Goal: Task Accomplishment & Management: Use online tool/utility

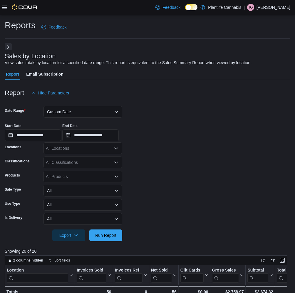
scroll to position [201, 0]
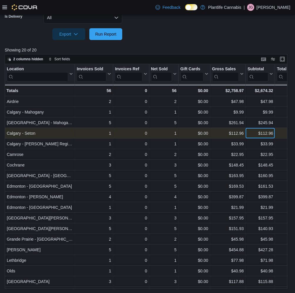
click at [254, 134] on div "$112.96" at bounding box center [260, 133] width 26 height 7
copy div "$112.96"
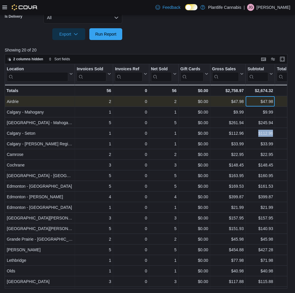
click at [258, 103] on div "$47.98" at bounding box center [260, 101] width 26 height 7
copy div "$47.98"
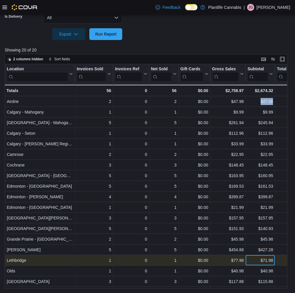
click at [257, 260] on div "$71.98" at bounding box center [260, 259] width 26 height 7
copy div "$71.98"
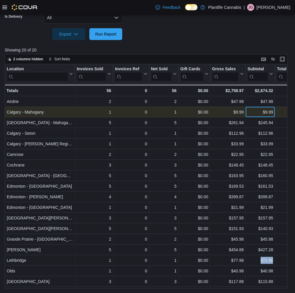
click at [259, 114] on div "$9.99" at bounding box center [260, 111] width 26 height 7
drag, startPoint x: 259, startPoint y: 114, endPoint x: 269, endPoint y: 112, distance: 10.0
click at [261, 114] on div "$9.99" at bounding box center [260, 111] width 26 height 7
copy div "$9.99"
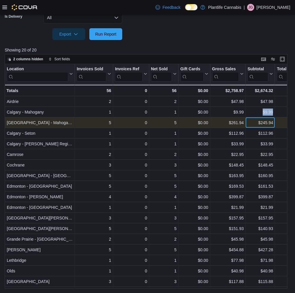
click at [253, 123] on div "$245.94" at bounding box center [260, 122] width 26 height 7
copy div "$245.94"
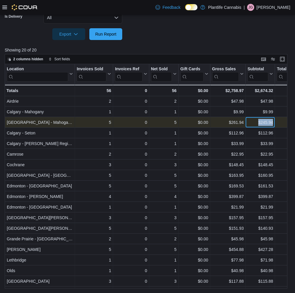
click at [254, 124] on div "$245.94" at bounding box center [260, 122] width 26 height 7
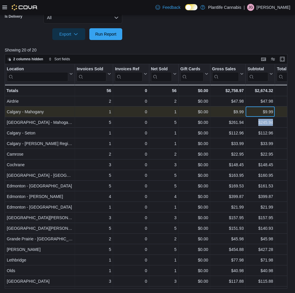
click at [251, 110] on div "$9.99" at bounding box center [260, 111] width 26 height 7
copy div "$9.99"
click at [259, 112] on div "$9.99" at bounding box center [260, 111] width 26 height 7
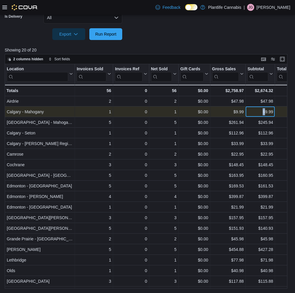
click at [259, 112] on div "$9.99" at bounding box center [260, 111] width 26 height 7
copy div "$9.99"
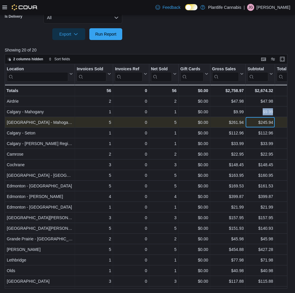
click at [254, 124] on div "$245.94" at bounding box center [260, 122] width 26 height 7
copy div "$245.94"
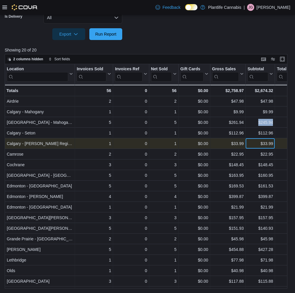
click at [258, 144] on div "$33.99" at bounding box center [260, 143] width 26 height 7
copy div "$33.99"
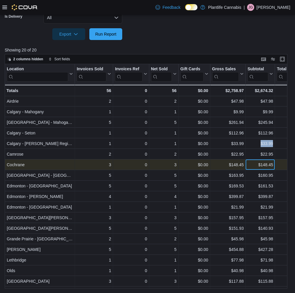
click at [253, 165] on div "$148.45" at bounding box center [260, 164] width 26 height 7
copy div "$148.45"
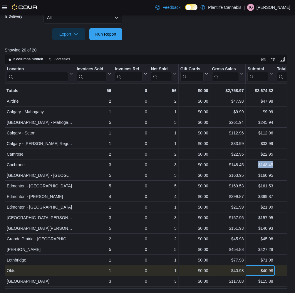
click at [254, 273] on div "$40.98" at bounding box center [260, 270] width 26 height 7
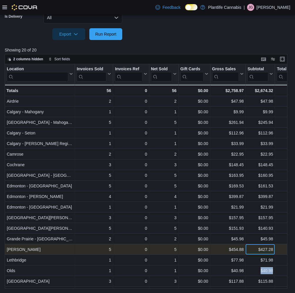
click at [255, 251] on div "$427.28" at bounding box center [260, 249] width 26 height 7
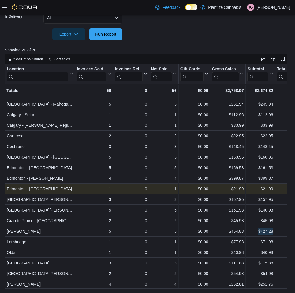
scroll to position [19, 0]
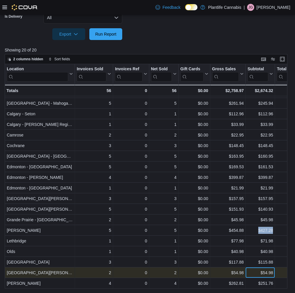
click at [255, 273] on div "$54.98" at bounding box center [260, 272] width 26 height 7
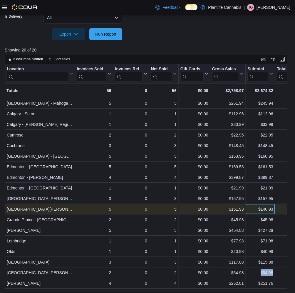
click at [253, 211] on div "$140.93" at bounding box center [260, 208] width 26 height 7
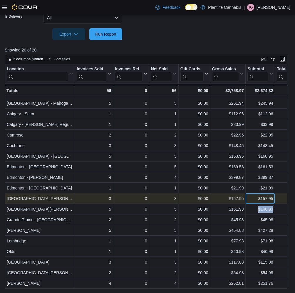
click at [254, 201] on div "$157.95" at bounding box center [260, 198] width 26 height 7
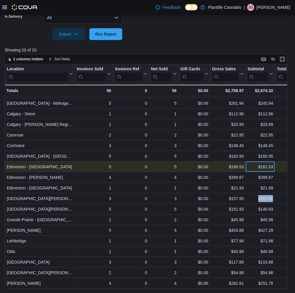
click at [255, 166] on div "$161.53" at bounding box center [260, 166] width 26 height 7
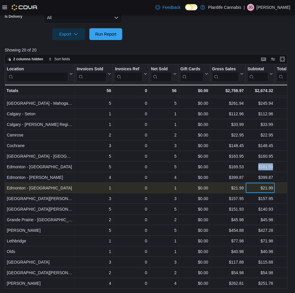
click at [255, 189] on div "$21.99" at bounding box center [260, 187] width 26 height 7
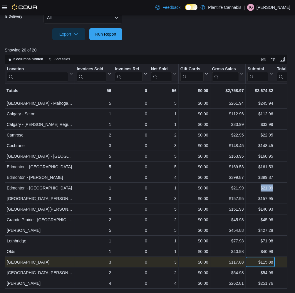
click at [249, 263] on div "$115.88" at bounding box center [260, 261] width 26 height 7
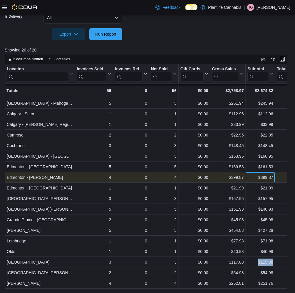
click at [257, 178] on div "$399.87" at bounding box center [260, 177] width 26 height 7
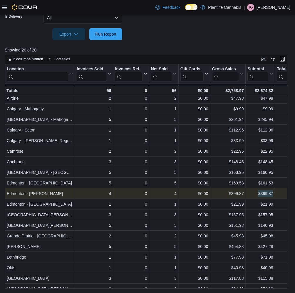
scroll to position [0, 0]
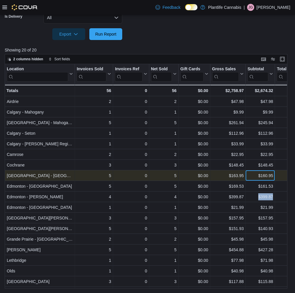
click at [253, 177] on div "$160.95" at bounding box center [260, 175] width 26 height 7
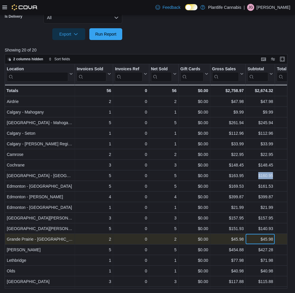
click at [252, 240] on div "$45.98" at bounding box center [260, 238] width 26 height 7
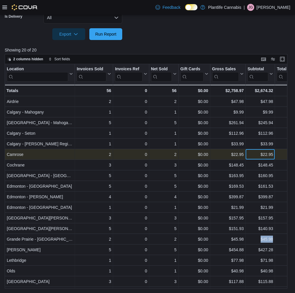
click at [250, 155] on div "$22.95" at bounding box center [260, 154] width 26 height 7
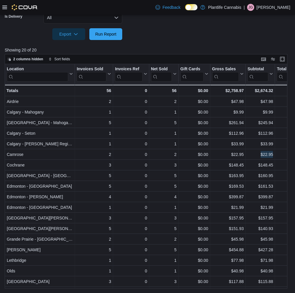
scroll to position [19, 0]
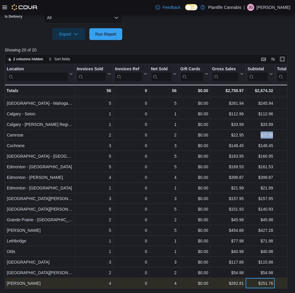
click at [254, 284] on div "$251.76" at bounding box center [260, 282] width 26 height 7
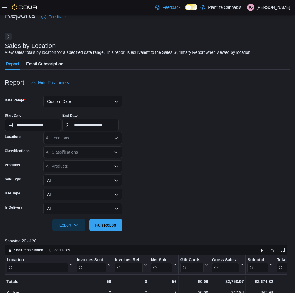
scroll to position [0, 0]
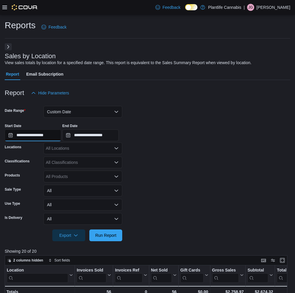
click at [26, 135] on input "**********" at bounding box center [33, 135] width 56 height 12
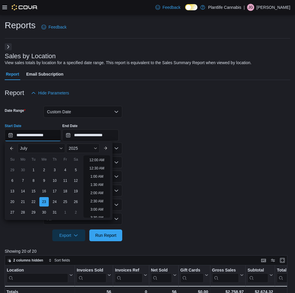
scroll to position [133, 0]
click at [57, 202] on div "24" at bounding box center [54, 201] width 10 height 10
type input "**********"
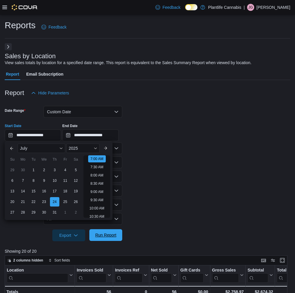
click at [108, 237] on span "Run Report" at bounding box center [105, 235] width 21 height 6
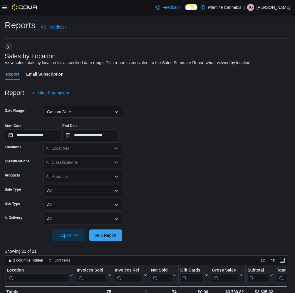
scroll to position [201, 0]
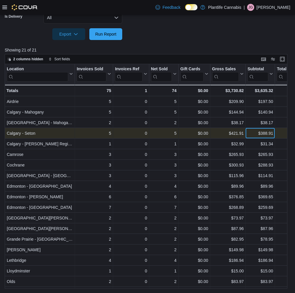
click at [251, 132] on div "$388.91" at bounding box center [260, 133] width 26 height 7
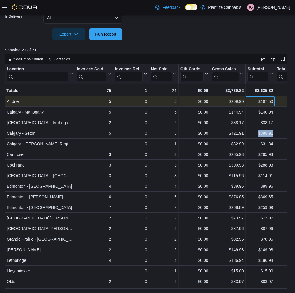
click at [256, 102] on div "$197.50" at bounding box center [260, 101] width 26 height 7
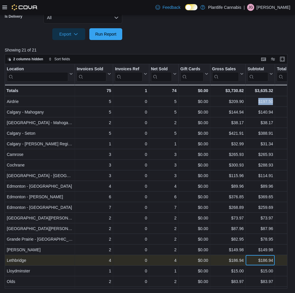
click at [258, 261] on div "$186.94" at bounding box center [260, 259] width 26 height 7
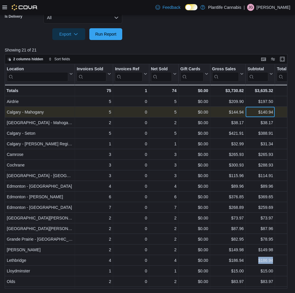
click at [253, 112] on div "$140.94" at bounding box center [260, 111] width 26 height 7
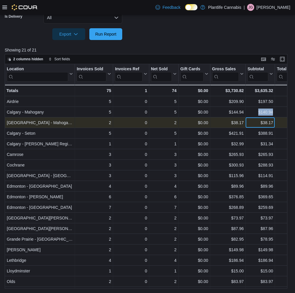
click at [255, 125] on div "$38.17" at bounding box center [260, 122] width 26 height 7
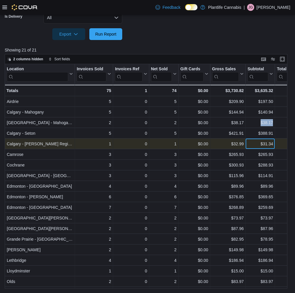
click at [252, 146] on div "$31.34" at bounding box center [260, 143] width 26 height 7
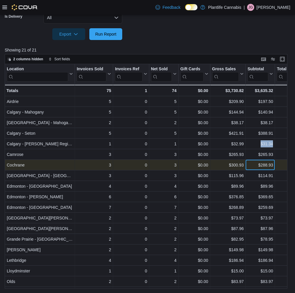
click at [255, 167] on div "$288.93" at bounding box center [260, 164] width 26 height 7
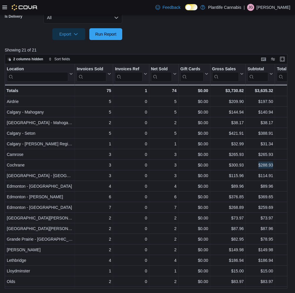
scroll to position [30, 0]
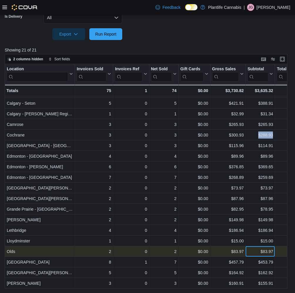
click at [259, 252] on div "$83.97" at bounding box center [260, 251] width 26 height 7
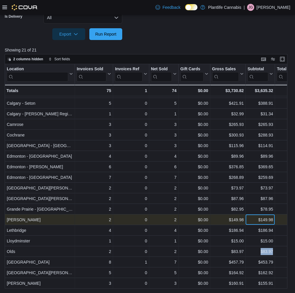
click at [254, 220] on div "$149.98" at bounding box center [260, 219] width 26 height 7
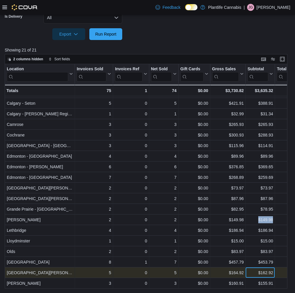
click at [256, 273] on div "$162.92" at bounding box center [260, 272] width 26 height 7
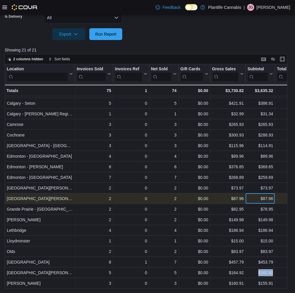
click at [253, 199] on div "$87.96" at bounding box center [260, 198] width 26 height 7
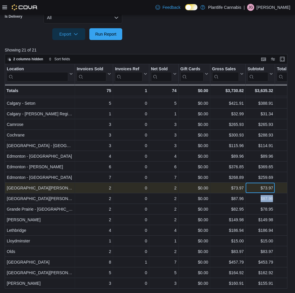
click at [255, 190] on div "$73.97" at bounding box center [260, 187] width 26 height 7
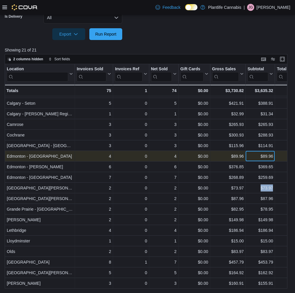
click at [252, 156] on div "$89.96" at bounding box center [260, 155] width 26 height 7
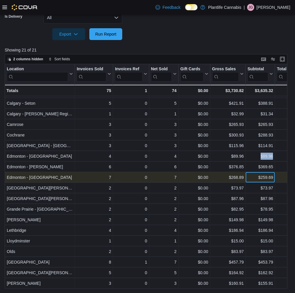
click at [253, 179] on div "$259.69" at bounding box center [260, 177] width 26 height 7
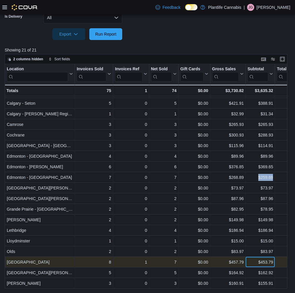
click at [251, 263] on div "$453.79" at bounding box center [260, 261] width 26 height 7
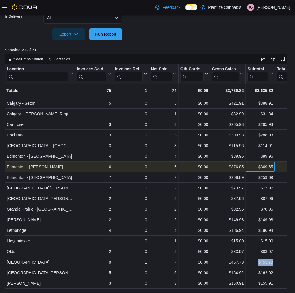
click at [251, 167] on div "$369.65" at bounding box center [260, 166] width 26 height 7
click at [254, 167] on div "$369.65" at bounding box center [260, 166] width 26 height 7
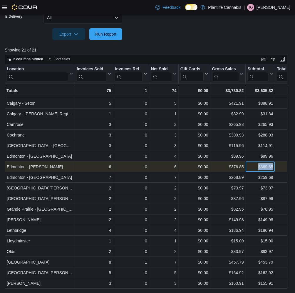
click at [254, 167] on div "$369.65" at bounding box center [260, 166] width 26 height 7
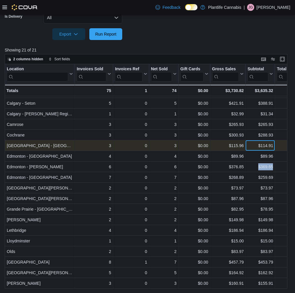
click at [256, 148] on div "$114.91" at bounding box center [260, 145] width 26 height 7
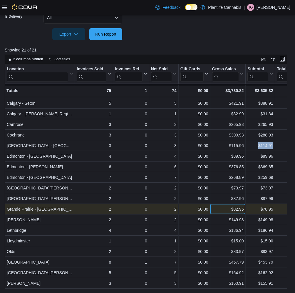
click at [229, 210] on div "$82.95" at bounding box center [228, 208] width 32 height 7
click at [254, 209] on div "$78.95" at bounding box center [260, 208] width 26 height 7
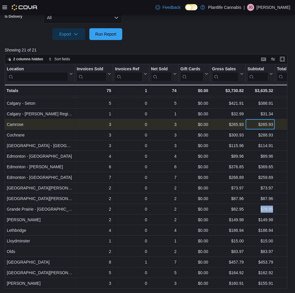
click at [254, 126] on div "$265.93" at bounding box center [260, 124] width 26 height 7
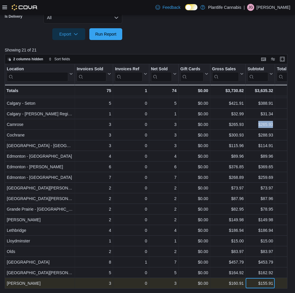
click at [255, 285] on div "$155.91" at bounding box center [260, 282] width 26 height 7
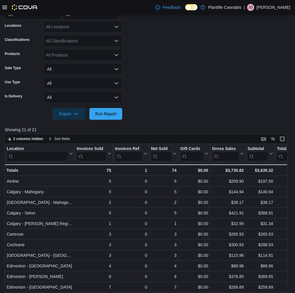
scroll to position [119, 0]
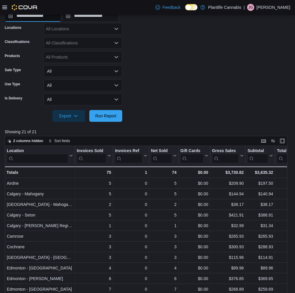
click at [29, 16] on input "**********" at bounding box center [33, 16] width 56 height 12
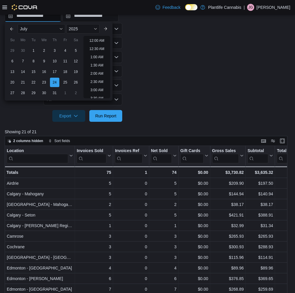
click at [29, 16] on input "**********" at bounding box center [33, 16] width 56 height 12
click at [61, 82] on div "25" at bounding box center [65, 82] width 10 height 10
type input "**********"
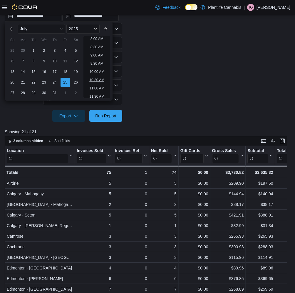
scroll to position [116, 0]
click at [109, 113] on span "Run Report" at bounding box center [106, 116] width 26 height 12
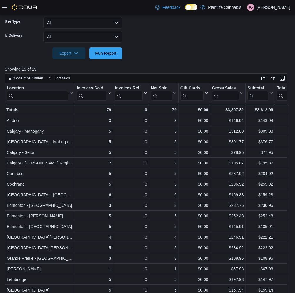
scroll to position [201, 0]
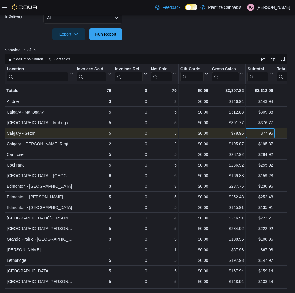
click at [251, 135] on div "$77.95" at bounding box center [260, 133] width 26 height 7
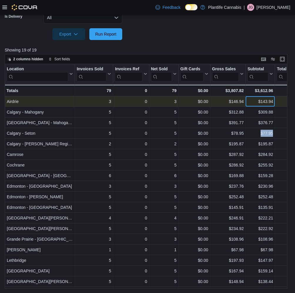
click at [256, 103] on div "$143.94" at bounding box center [260, 101] width 26 height 7
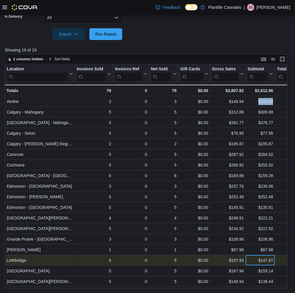
click at [257, 262] on div "$147.97" at bounding box center [260, 259] width 26 height 7
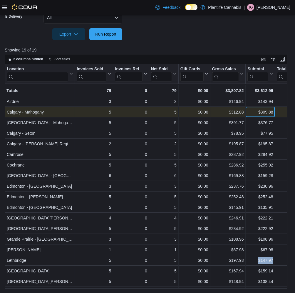
click at [254, 114] on div "$309.88" at bounding box center [260, 111] width 26 height 7
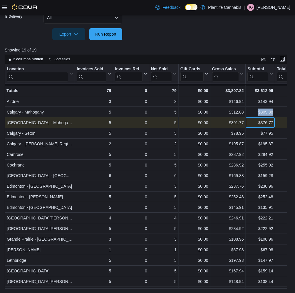
click at [257, 125] on div "$376.77" at bounding box center [260, 122] width 26 height 7
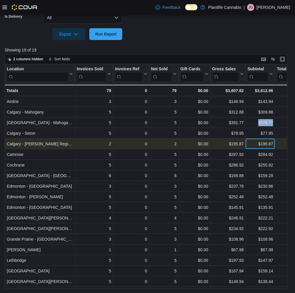
click at [255, 145] on div "$195.87" at bounding box center [260, 143] width 26 height 7
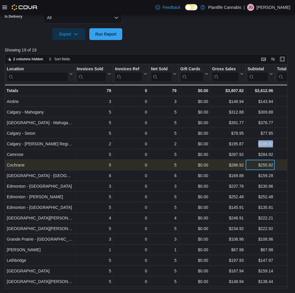
click at [253, 166] on div "$255.92" at bounding box center [260, 164] width 26 height 7
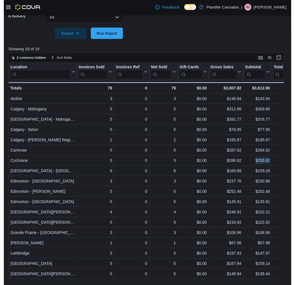
scroll to position [9, 0]
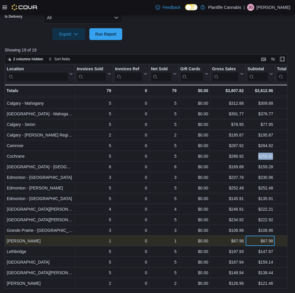
click at [258, 243] on div "$67.98" at bounding box center [260, 240] width 26 height 7
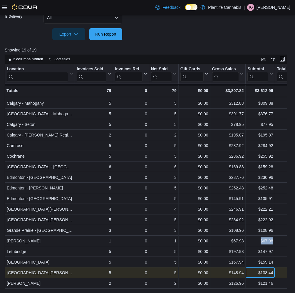
click at [255, 274] on div "$138.44" at bounding box center [260, 272] width 26 height 7
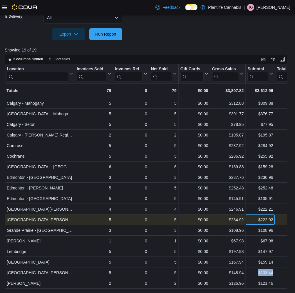
click at [253, 220] on div "$222.92" at bounding box center [260, 219] width 26 height 7
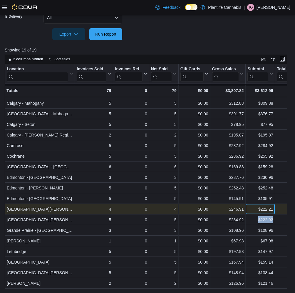
click at [256, 210] on div "$222.21" at bounding box center [260, 208] width 26 height 7
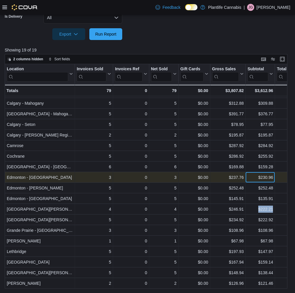
click at [251, 178] on div "$230.96" at bounding box center [260, 177] width 26 height 7
click at [252, 178] on div "$230.96" at bounding box center [260, 177] width 26 height 7
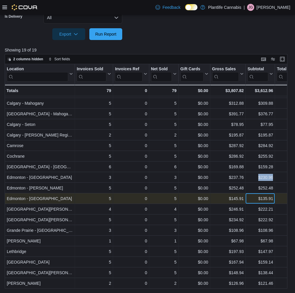
click at [256, 199] on div "$135.91" at bounding box center [260, 198] width 26 height 7
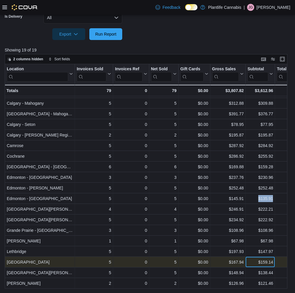
click at [252, 263] on div "$159.14" at bounding box center [260, 261] width 26 height 7
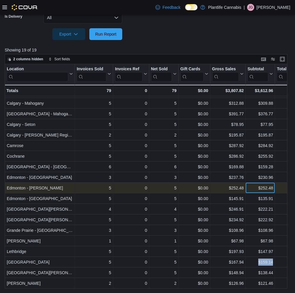
click at [254, 189] on div "$252.48" at bounding box center [260, 187] width 26 height 7
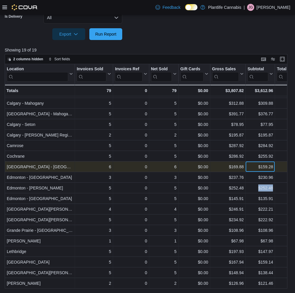
click at [261, 168] on div "$159.28" at bounding box center [260, 166] width 26 height 7
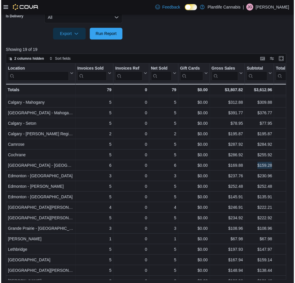
scroll to position [10, 0]
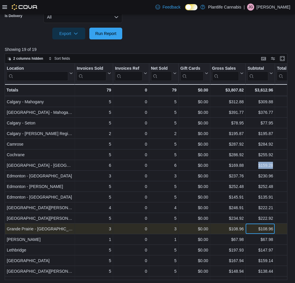
click at [253, 231] on div "$108.96" at bounding box center [260, 228] width 26 height 7
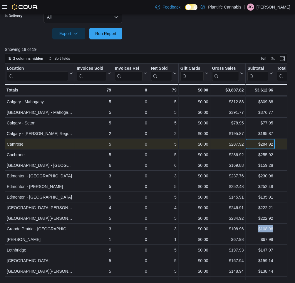
click at [253, 143] on div "$284.92" at bounding box center [260, 143] width 26 height 7
click at [254, 143] on div "$284.92" at bounding box center [260, 143] width 26 height 7
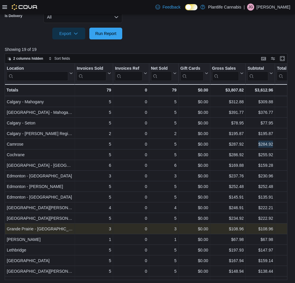
scroll to position [17, 0]
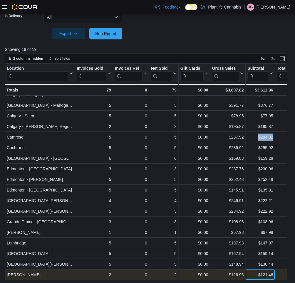
click at [255, 277] on div "$121.46" at bounding box center [260, 274] width 26 height 7
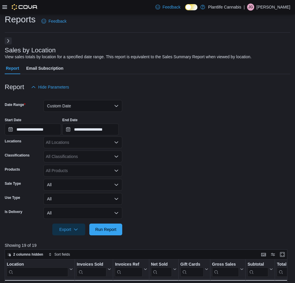
scroll to position [3, 0]
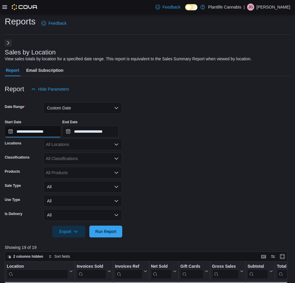
click at [34, 131] on input "**********" at bounding box center [33, 131] width 56 height 12
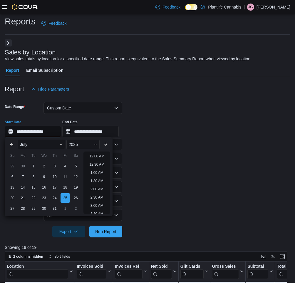
scroll to position [133, 0]
click at [75, 195] on div "26" at bounding box center [76, 197] width 10 height 10
type input "**********"
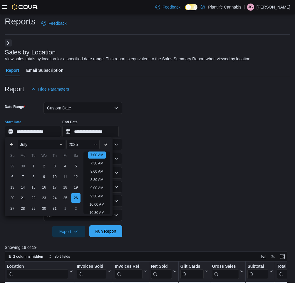
click at [106, 229] on span "Run Report" at bounding box center [105, 231] width 21 height 6
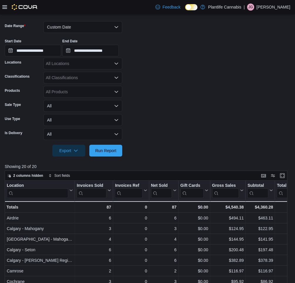
scroll to position [202, 0]
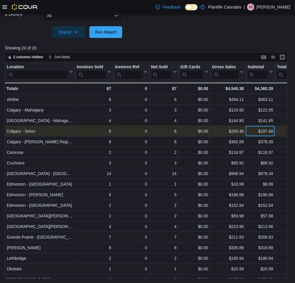
click at [257, 132] on div "$197.48" at bounding box center [260, 130] width 26 height 7
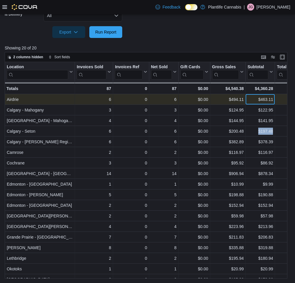
click at [254, 99] on div "$463.11" at bounding box center [260, 99] width 26 height 7
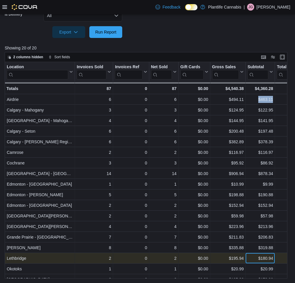
click at [257, 258] on div "$180.94" at bounding box center [260, 257] width 26 height 7
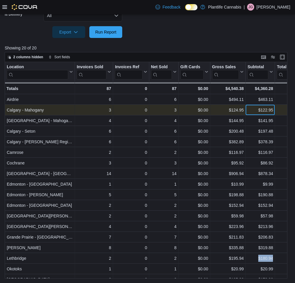
click at [259, 111] on div "$122.95" at bounding box center [260, 109] width 26 height 7
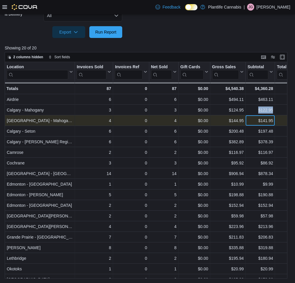
click at [251, 121] on div "$141.95" at bounding box center [260, 120] width 26 height 7
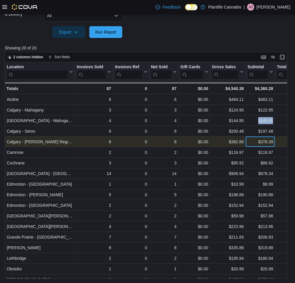
click at [256, 144] on div "$378.39" at bounding box center [260, 141] width 26 height 7
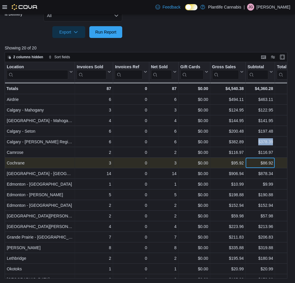
click at [261, 164] on div "$86.92" at bounding box center [260, 162] width 26 height 7
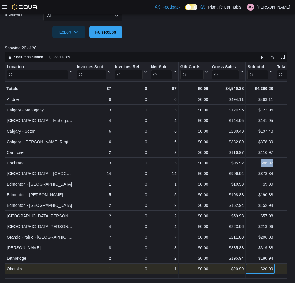
click at [256, 269] on div "$20.99" at bounding box center [260, 268] width 26 height 7
click at [256, 269] on div "Location Click to view column header actions Invoices Sold Click to view column…" at bounding box center [292, 184] width 574 height 244
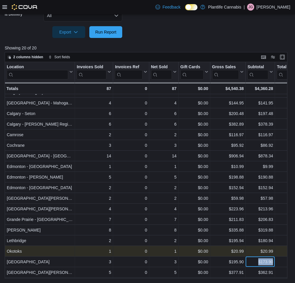
click at [256, 269] on div "Location Click to view column header actions Invoices Sold Click to view column…" at bounding box center [292, 166] width 574 height 244
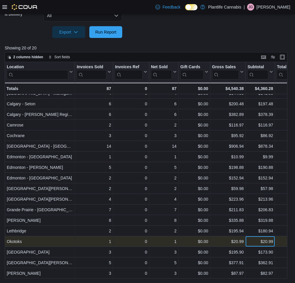
click at [254, 242] on div "$20.99" at bounding box center [260, 241] width 26 height 7
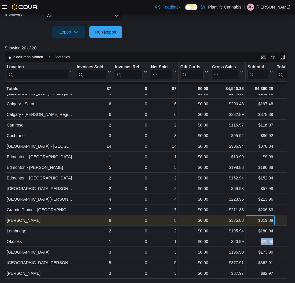
click at [252, 220] on div "$319.88" at bounding box center [260, 220] width 26 height 7
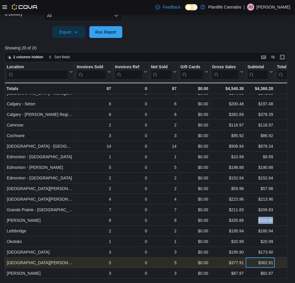
click at [252, 266] on div "$362.91 - Subtotal, column 7, row 19" at bounding box center [260, 262] width 29 height 11
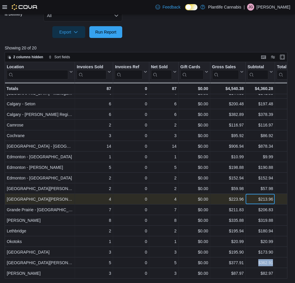
click at [254, 199] on div "$213.96" at bounding box center [260, 198] width 26 height 7
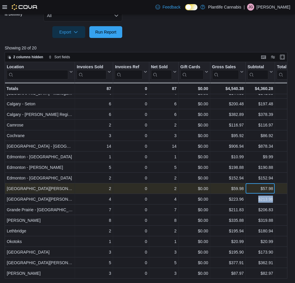
click at [262, 189] on div "$57.98" at bounding box center [260, 188] width 26 height 7
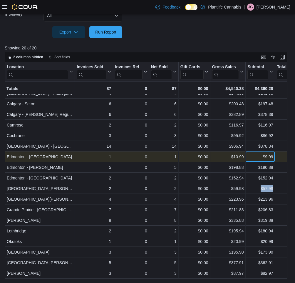
click at [259, 157] on div "$9.99" at bounding box center [260, 156] width 26 height 7
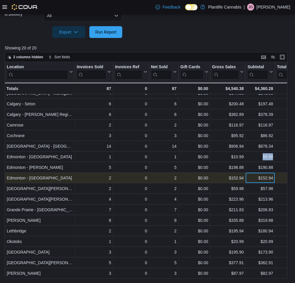
click at [254, 177] on div "$152.94" at bounding box center [260, 177] width 26 height 7
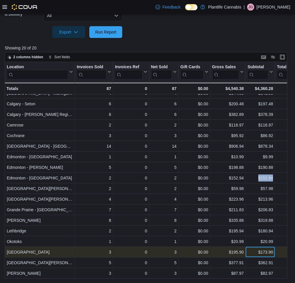
click at [256, 254] on div "$173.90" at bounding box center [260, 251] width 26 height 7
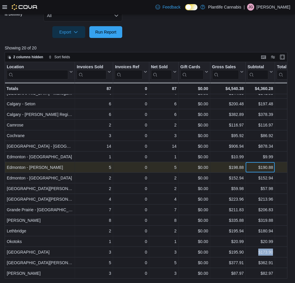
click at [253, 169] on div "$190.88" at bounding box center [260, 167] width 26 height 7
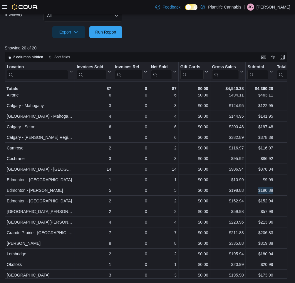
scroll to position [0, 0]
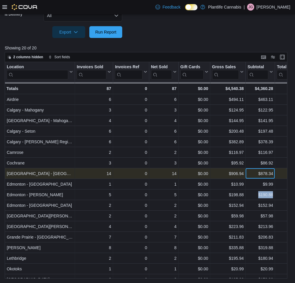
click at [256, 174] on div "$878.34" at bounding box center [260, 173] width 26 height 7
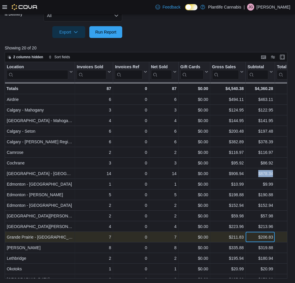
click at [256, 239] on div "$206.83" at bounding box center [260, 236] width 26 height 7
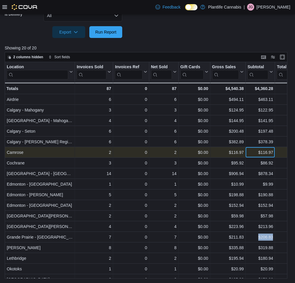
click at [271, 155] on div "$116.97" at bounding box center [260, 152] width 26 height 7
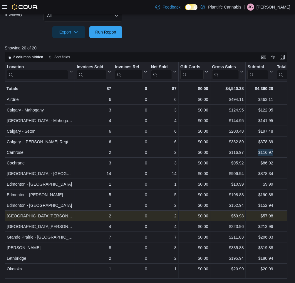
scroll to position [27, 0]
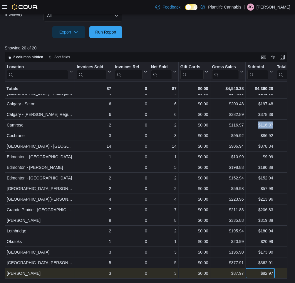
click at [255, 274] on div "$82.97" at bounding box center [260, 272] width 26 height 7
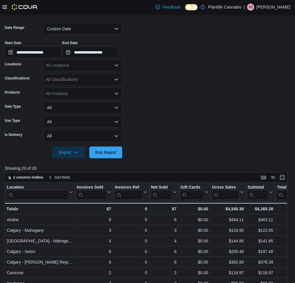
scroll to position [80, 0]
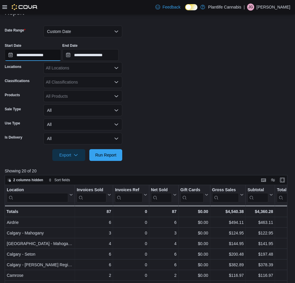
click at [26, 56] on input "**********" at bounding box center [33, 55] width 56 height 12
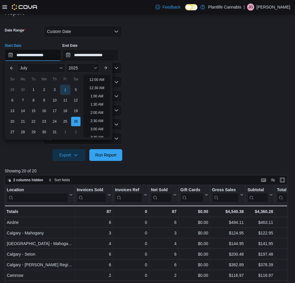
scroll to position [133, 0]
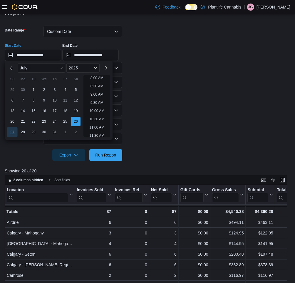
click at [13, 132] on div "27" at bounding box center [12, 132] width 10 height 10
type input "**********"
click at [95, 155] on span "Run Report" at bounding box center [105, 155] width 21 height 6
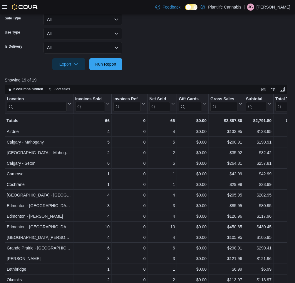
scroll to position [202, 0]
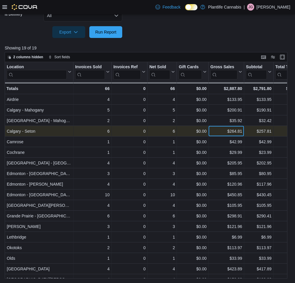
click at [222, 132] on div "$264.81" at bounding box center [226, 130] width 32 height 7
click at [254, 132] on div "$257.81" at bounding box center [259, 130] width 26 height 7
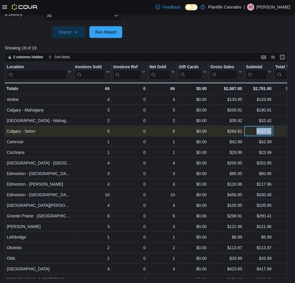
click at [254, 132] on div "$257.81" at bounding box center [259, 130] width 26 height 7
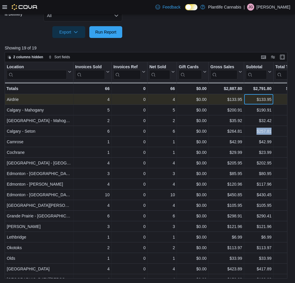
click at [253, 101] on div "$133.95" at bounding box center [259, 99] width 26 height 7
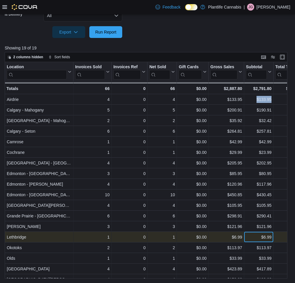
click at [259, 239] on div "$6.99" at bounding box center [259, 236] width 26 height 7
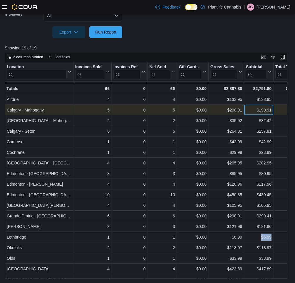
click at [251, 112] on div "$190.91" at bounding box center [259, 109] width 26 height 7
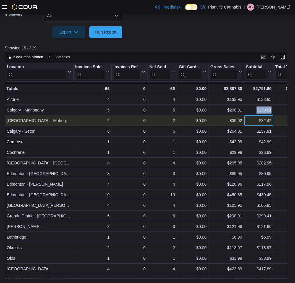
click at [256, 123] on div "$32.42" at bounding box center [259, 120] width 26 height 7
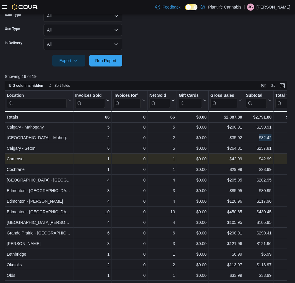
scroll to position [17, 0]
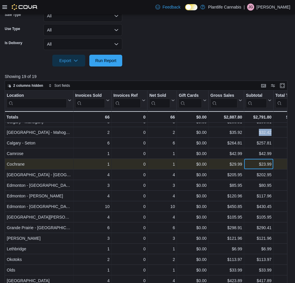
click at [259, 165] on div "$23.99" at bounding box center [259, 163] width 26 height 7
click at [258, 165] on div "$23.99" at bounding box center [259, 163] width 26 height 7
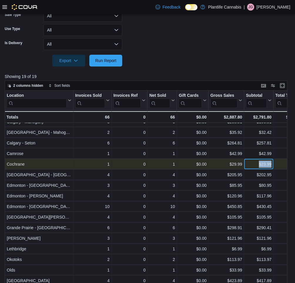
click at [258, 165] on div "$23.99" at bounding box center [259, 163] width 26 height 7
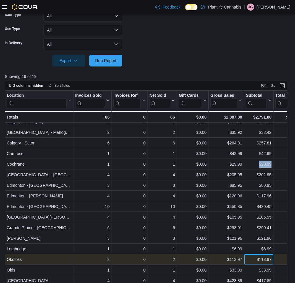
click at [251, 260] on div "$113.97" at bounding box center [259, 259] width 26 height 7
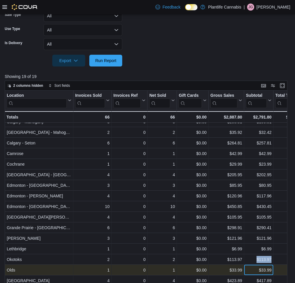
click at [254, 271] on div "$33.99" at bounding box center [259, 269] width 26 height 7
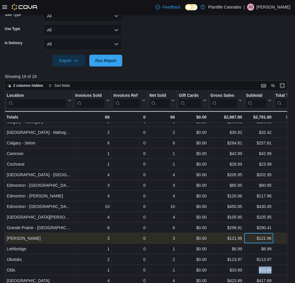
click at [251, 238] on div "$121.96" at bounding box center [259, 237] width 26 height 7
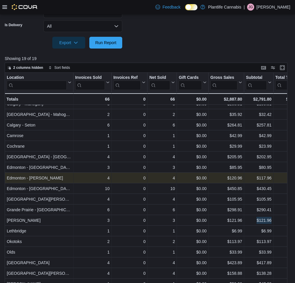
scroll to position [202, 0]
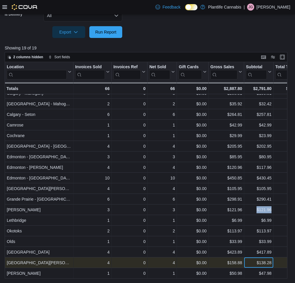
click at [254, 265] on div "$138.28" at bounding box center [259, 262] width 26 height 7
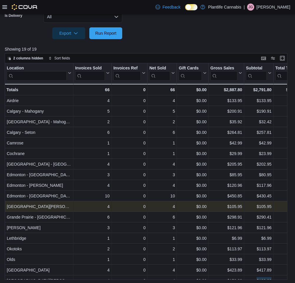
scroll to position [6, 0]
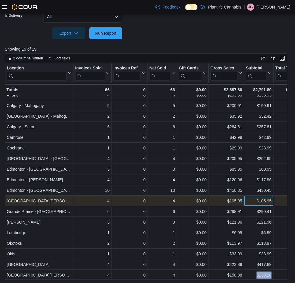
click at [256, 204] on div "$105.95" at bounding box center [259, 200] width 26 height 7
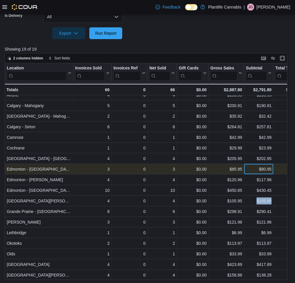
click at [254, 170] on div "$80.95" at bounding box center [259, 168] width 26 height 7
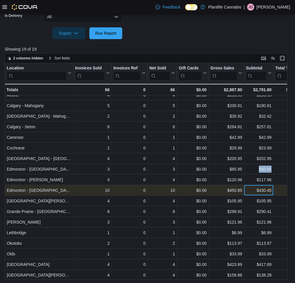
click at [251, 192] on div "$430.45" at bounding box center [259, 190] width 26 height 7
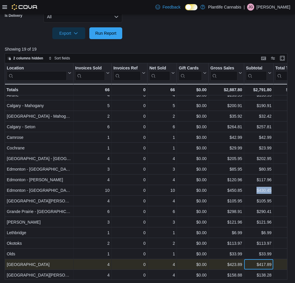
click at [254, 266] on div "$417.89" at bounding box center [259, 264] width 26 height 7
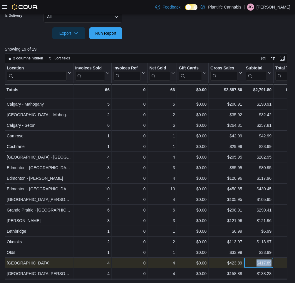
click at [254, 266] on div "$417.89" at bounding box center [259, 262] width 26 height 7
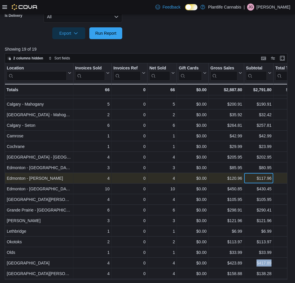
click at [251, 180] on div "$117.96" at bounding box center [259, 178] width 26 height 7
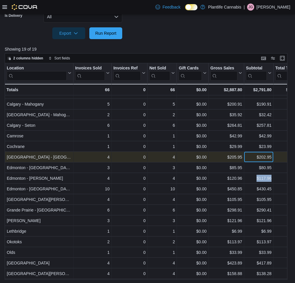
click at [255, 158] on div "$202.95" at bounding box center [259, 156] width 26 height 7
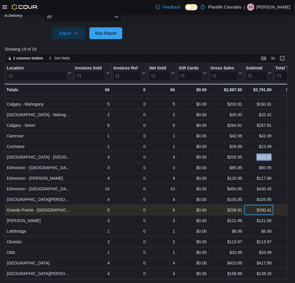
click at [250, 212] on div "$290.41" at bounding box center [259, 209] width 26 height 7
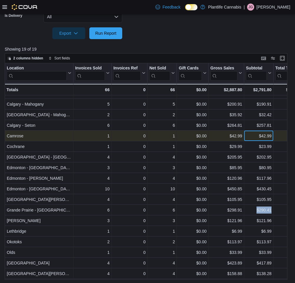
click at [260, 138] on div "$42.99" at bounding box center [259, 135] width 26 height 7
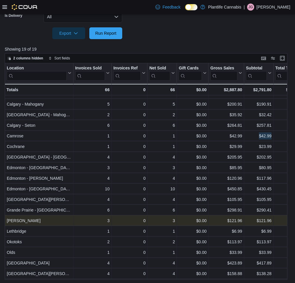
scroll to position [17, 0]
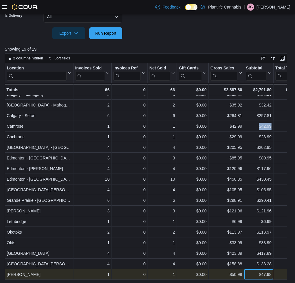
click at [254, 274] on div "$47.98" at bounding box center [259, 274] width 26 height 7
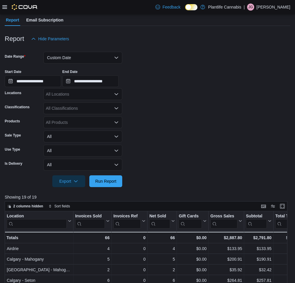
scroll to position [0, 0]
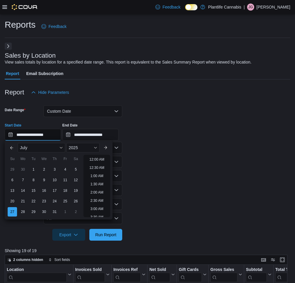
click at [33, 136] on input "**********" at bounding box center [33, 135] width 56 height 12
click at [21, 211] on div "28" at bounding box center [23, 211] width 10 height 10
type input "**********"
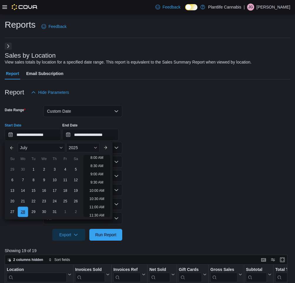
scroll to position [116, 0]
drag, startPoint x: 105, startPoint y: 234, endPoint x: 120, endPoint y: 230, distance: 15.5
click at [105, 234] on span "Run Report" at bounding box center [105, 234] width 21 height 6
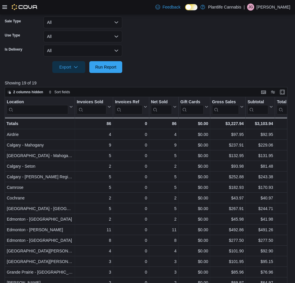
scroll to position [202, 0]
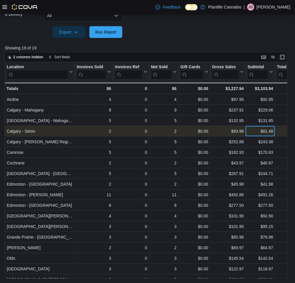
click at [255, 131] on div "$81.48" at bounding box center [260, 130] width 26 height 7
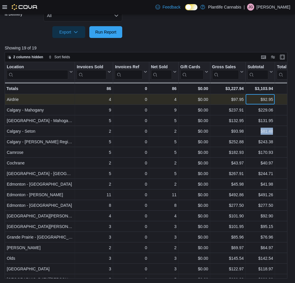
click at [256, 99] on div "$92.95" at bounding box center [260, 99] width 26 height 7
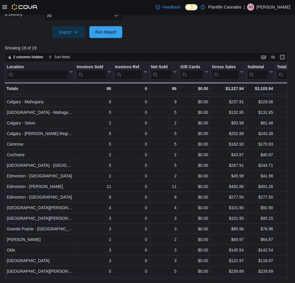
scroll to position [6, 0]
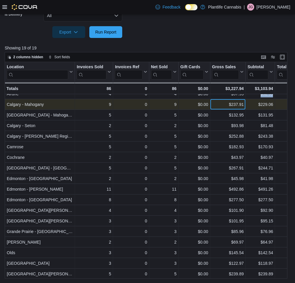
click at [224, 105] on div "$237.91" at bounding box center [228, 104] width 32 height 7
click at [252, 105] on div "$229.06" at bounding box center [260, 104] width 26 height 7
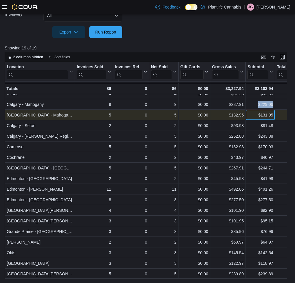
click at [251, 115] on div "$131.95" at bounding box center [260, 114] width 26 height 7
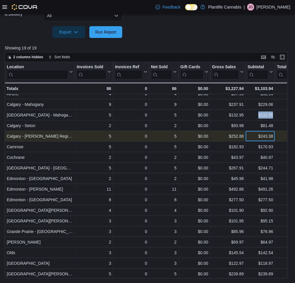
click at [252, 139] on div "$243.38" at bounding box center [260, 135] width 26 height 7
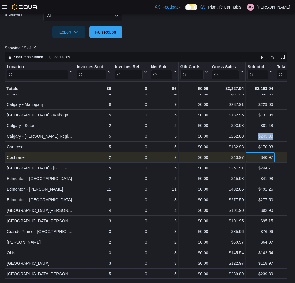
click at [258, 158] on div "$40.97" at bounding box center [260, 157] width 26 height 7
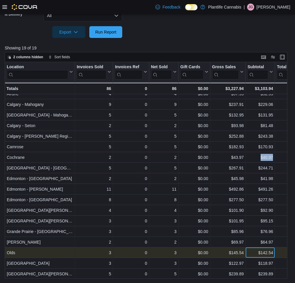
click at [258, 254] on div "$142.54" at bounding box center [260, 252] width 26 height 7
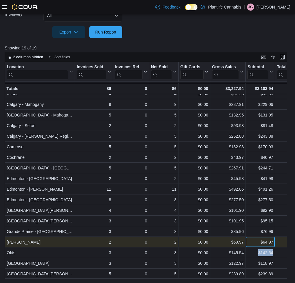
click at [259, 243] on div "$64.97" at bounding box center [260, 241] width 26 height 7
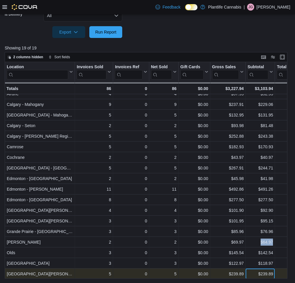
click at [253, 275] on div "$239.89" at bounding box center [260, 273] width 26 height 7
click at [253, 275] on div "Location Click to view column header actions Invoices Sold Click to view column…" at bounding box center [146, 170] width 283 height 216
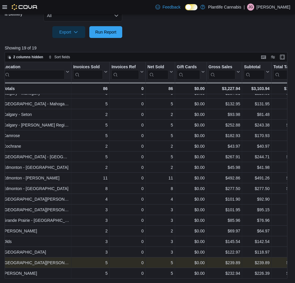
scroll to position [17, 0]
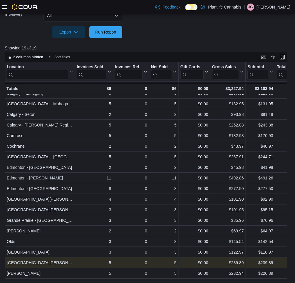
click at [251, 263] on div "$239.89" at bounding box center [260, 262] width 26 height 7
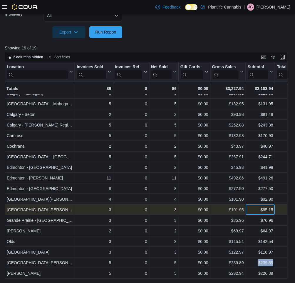
click at [259, 210] on div "$95.15" at bounding box center [260, 209] width 26 height 7
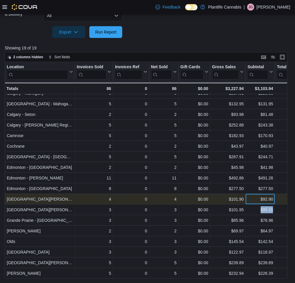
click at [254, 200] on div "$92.90" at bounding box center [260, 198] width 26 height 7
click at [255, 200] on div "$92.90" at bounding box center [260, 198] width 26 height 7
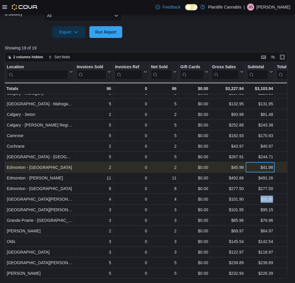
click at [251, 168] on div "$41.98" at bounding box center [260, 167] width 26 height 7
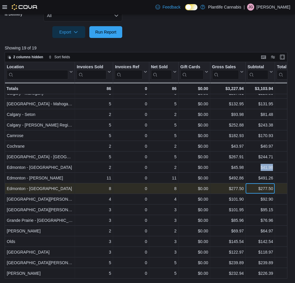
click at [256, 190] on div "$277.50" at bounding box center [260, 188] width 26 height 7
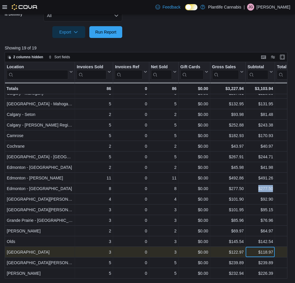
click at [256, 253] on div "$118.97" at bounding box center [260, 251] width 26 height 7
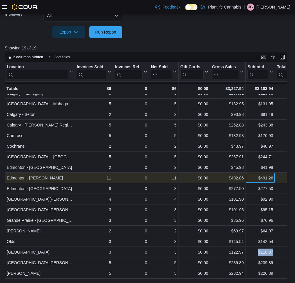
click at [256, 178] on div "$491.26" at bounding box center [260, 177] width 26 height 7
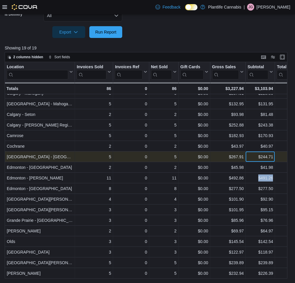
click at [256, 156] on div "$244.71" at bounding box center [260, 156] width 26 height 7
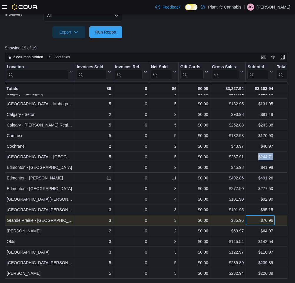
click at [257, 221] on div "$76.96" at bounding box center [260, 220] width 26 height 7
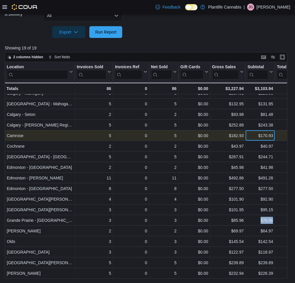
click at [255, 137] on div "$170.93" at bounding box center [260, 135] width 26 height 7
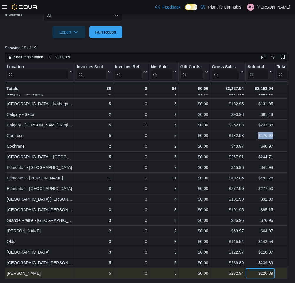
click at [261, 274] on div "$226.39" at bounding box center [260, 272] width 26 height 7
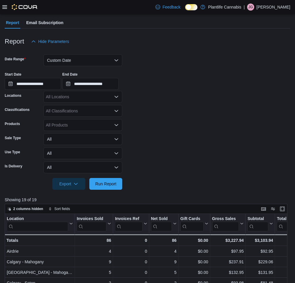
scroll to position [48, 0]
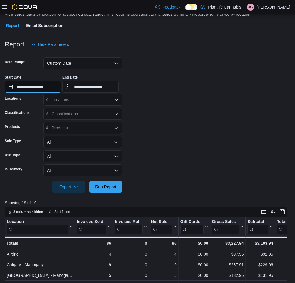
click at [34, 87] on input "**********" at bounding box center [33, 87] width 56 height 12
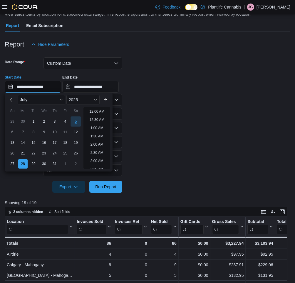
scroll to position [133, 0]
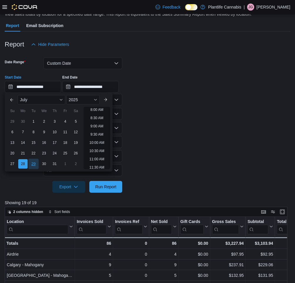
click at [36, 162] on div "29" at bounding box center [33, 163] width 10 height 10
type input "**********"
click at [119, 189] on button "Run Report" at bounding box center [105, 186] width 33 height 12
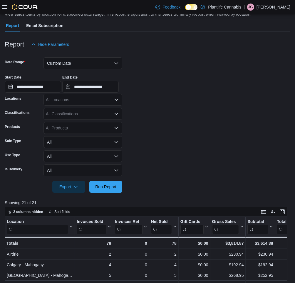
scroll to position [202, 0]
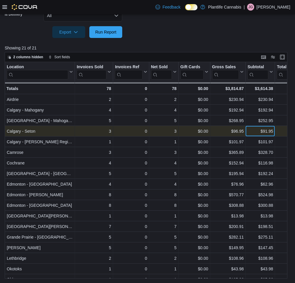
click at [256, 131] on div "$91.95" at bounding box center [260, 130] width 26 height 7
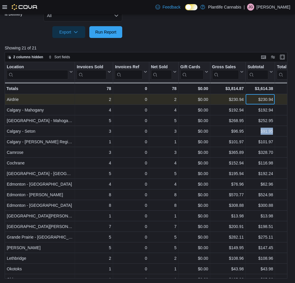
click at [253, 100] on div "$230.94" at bounding box center [260, 99] width 26 height 7
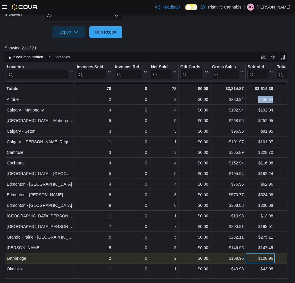
click at [253, 260] on div "$108.96" at bounding box center [260, 257] width 26 height 7
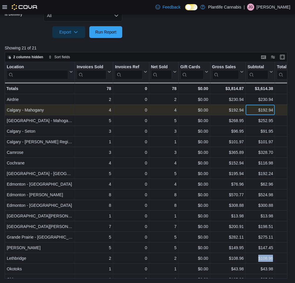
click at [254, 110] on div "$192.94" at bounding box center [260, 109] width 26 height 7
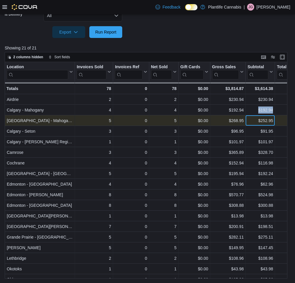
click at [254, 123] on div "$252.95" at bounding box center [260, 120] width 26 height 7
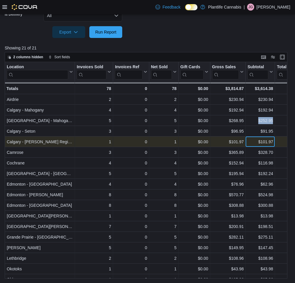
click at [254, 142] on div "$101.97" at bounding box center [260, 141] width 26 height 7
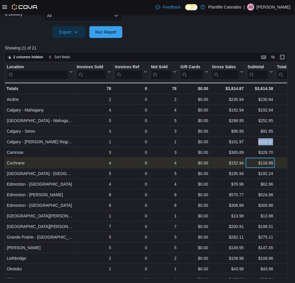
click at [251, 163] on div "$116.98" at bounding box center [260, 162] width 26 height 7
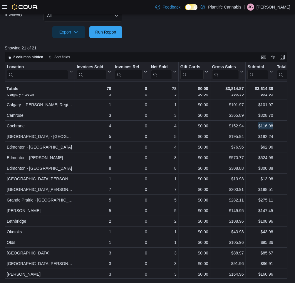
scroll to position [38, 0]
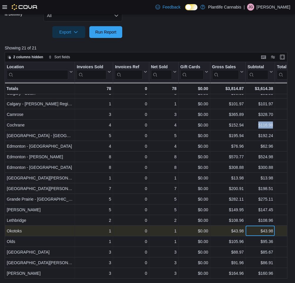
click at [252, 231] on div "$43.98" at bounding box center [260, 230] width 26 height 7
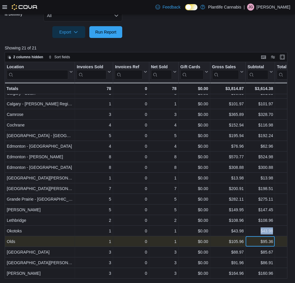
click at [255, 242] on div "$95.36" at bounding box center [260, 241] width 26 height 7
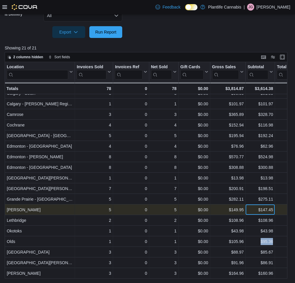
click at [271, 208] on div "$147.45" at bounding box center [260, 209] width 26 height 7
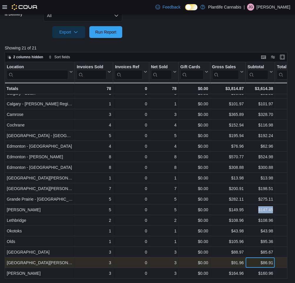
click at [257, 265] on div "$86.91" at bounding box center [260, 262] width 26 height 7
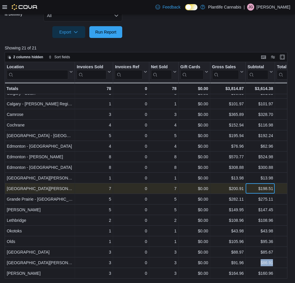
click at [253, 189] on div "$198.51" at bounding box center [260, 188] width 26 height 7
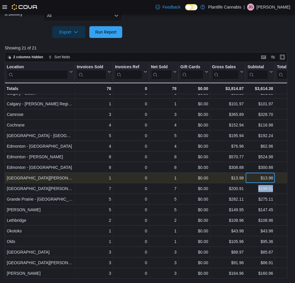
click at [252, 179] on div "$13.98" at bounding box center [260, 177] width 26 height 7
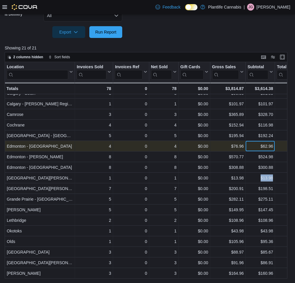
click at [258, 147] on div "$62.96" at bounding box center [260, 145] width 26 height 7
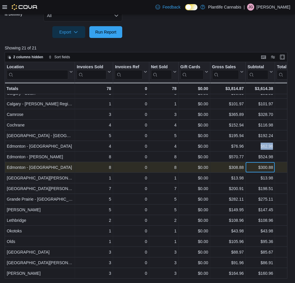
click at [251, 168] on div "$300.88" at bounding box center [260, 167] width 26 height 7
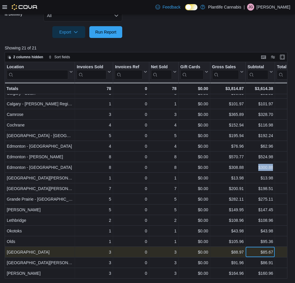
click at [259, 254] on div "$85.67" at bounding box center [260, 251] width 26 height 7
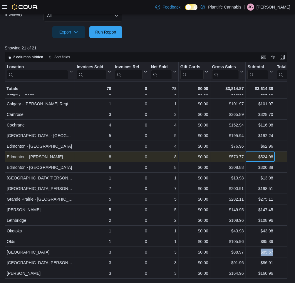
click at [257, 159] on div "$524.98" at bounding box center [260, 156] width 26 height 7
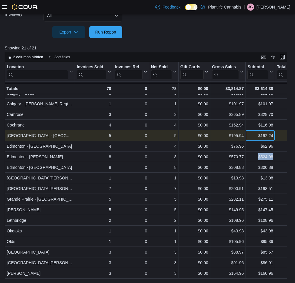
click at [255, 136] on div "$192.24" at bounding box center [260, 135] width 26 height 7
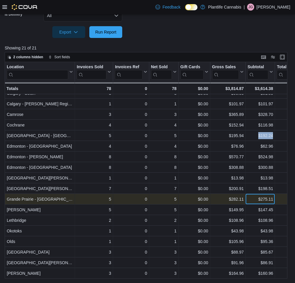
click at [253, 200] on div "$275.11" at bounding box center [260, 198] width 26 height 7
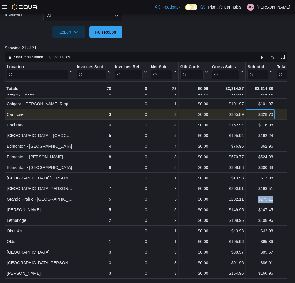
click at [256, 117] on div "$328.70" at bounding box center [260, 114] width 26 height 7
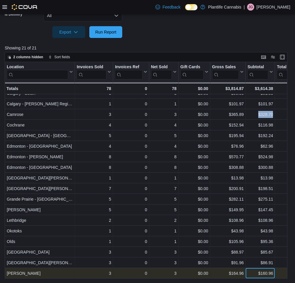
click at [260, 275] on div "$160.96" at bounding box center [260, 272] width 26 height 7
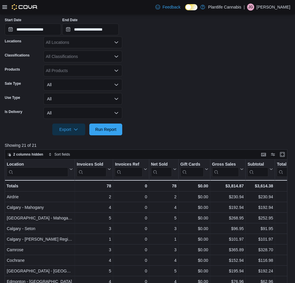
scroll to position [105, 0]
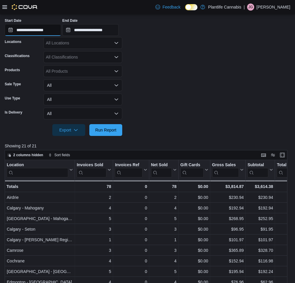
click at [30, 30] on input "**********" at bounding box center [33, 30] width 56 height 12
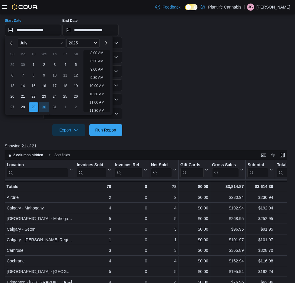
click at [43, 104] on div "30" at bounding box center [44, 107] width 10 height 10
type input "**********"
click at [104, 129] on span "Run Report" at bounding box center [105, 130] width 21 height 6
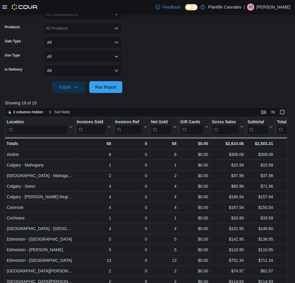
scroll to position [202, 0]
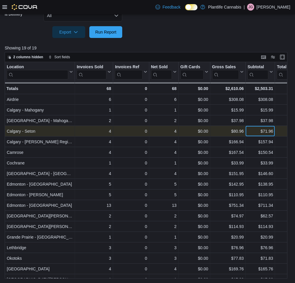
click at [253, 132] on div "$71.96" at bounding box center [260, 130] width 26 height 7
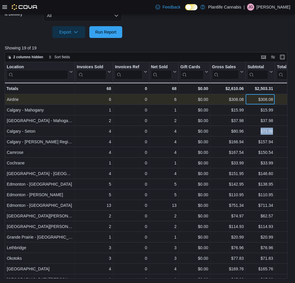
click at [256, 101] on div "$308.08" at bounding box center [260, 99] width 26 height 7
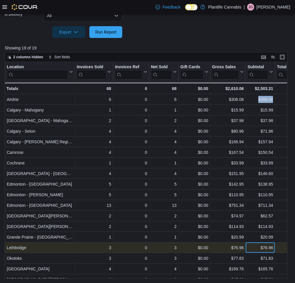
click at [256, 248] on div "$76.96" at bounding box center [260, 247] width 26 height 7
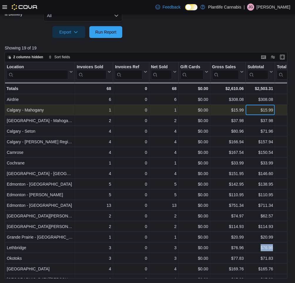
click at [255, 110] on div "$15.99" at bounding box center [260, 109] width 26 height 7
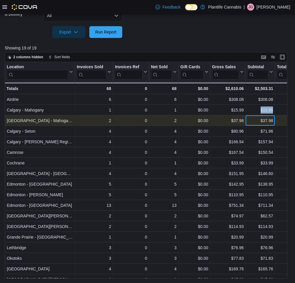
click at [262, 123] on div "$37.98" at bounding box center [260, 120] width 26 height 7
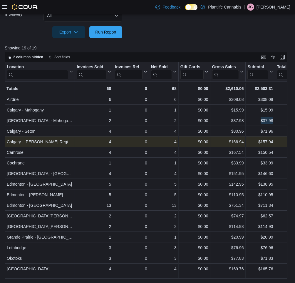
scroll to position [202, 0]
click at [258, 143] on div "$157.94" at bounding box center [260, 141] width 26 height 7
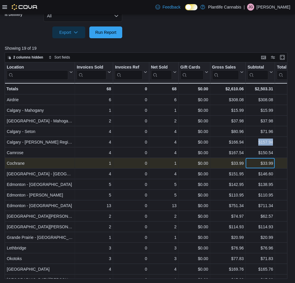
click at [259, 164] on div "$33.99" at bounding box center [260, 163] width 26 height 7
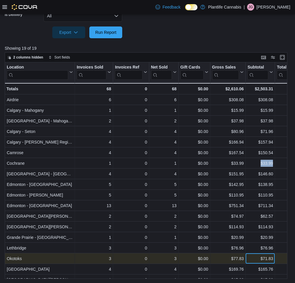
click at [256, 260] on div "$71.83" at bounding box center [260, 258] width 26 height 7
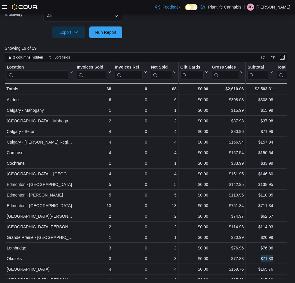
scroll to position [17, 0]
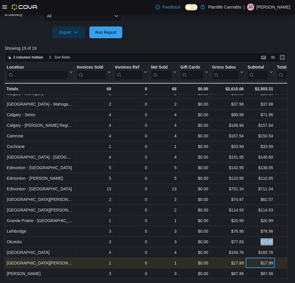
click at [251, 263] on div "$17.99" at bounding box center [260, 262] width 26 height 7
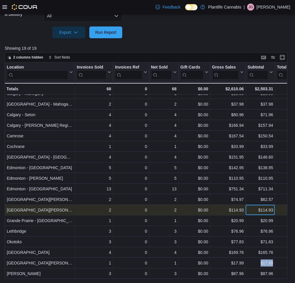
click at [255, 209] on div "$114.93" at bounding box center [260, 209] width 26 height 7
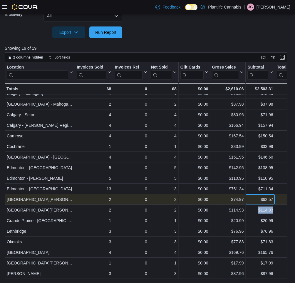
click at [256, 199] on div "$62.57" at bounding box center [260, 199] width 26 height 7
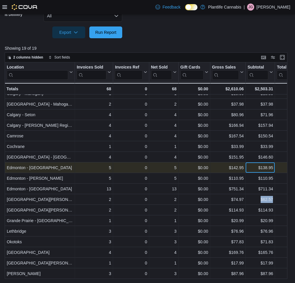
click at [256, 167] on div "$138.95" at bounding box center [260, 167] width 26 height 7
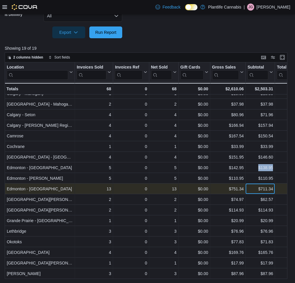
click at [252, 190] on div "$711.34" at bounding box center [260, 188] width 26 height 7
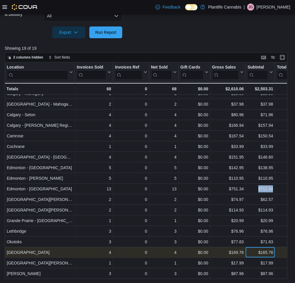
click at [253, 253] on div "$165.76" at bounding box center [260, 252] width 26 height 7
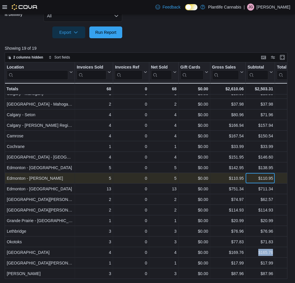
click at [259, 181] on div "$110.95 - Subtotal, column 7, row 10" at bounding box center [260, 178] width 29 height 11
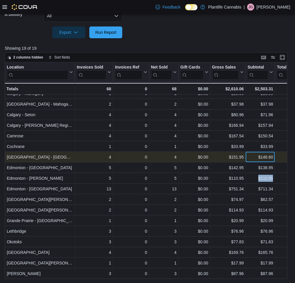
click at [258, 157] on div "$146.60" at bounding box center [260, 156] width 26 height 7
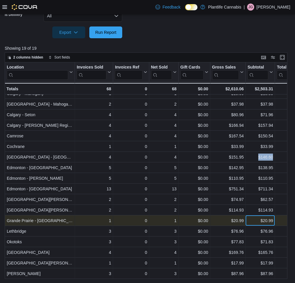
click at [258, 223] on div "$20.99" at bounding box center [260, 220] width 26 height 7
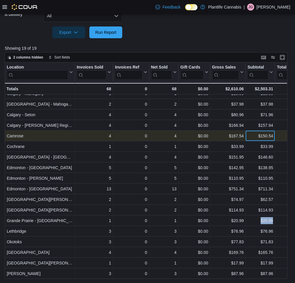
click at [251, 135] on div "$150.54" at bounding box center [260, 135] width 26 height 7
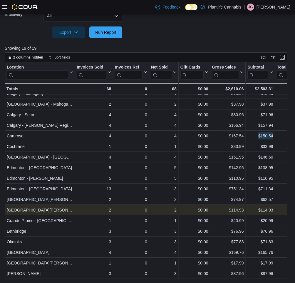
scroll to position [202, 0]
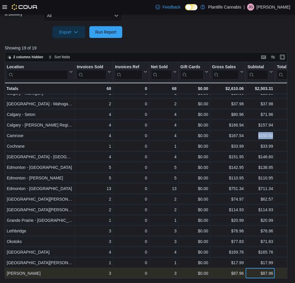
click at [256, 273] on div "$87.96" at bounding box center [260, 272] width 26 height 7
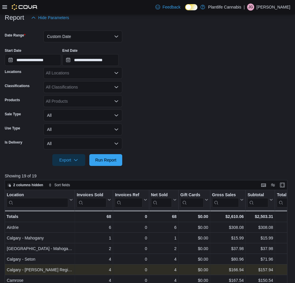
scroll to position [71, 0]
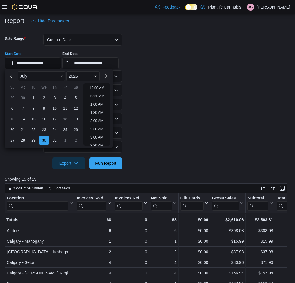
click at [27, 63] on input "**********" at bounding box center [33, 63] width 56 height 12
click at [54, 140] on div "31" at bounding box center [54, 140] width 10 height 10
type input "**********"
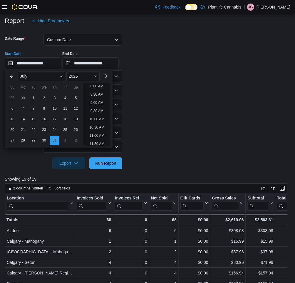
scroll to position [116, 0]
click at [116, 165] on span "Run Report" at bounding box center [105, 163] width 21 height 6
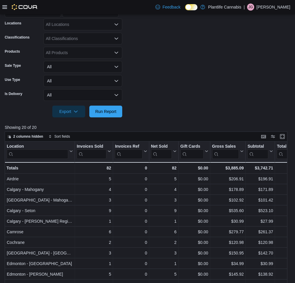
scroll to position [202, 0]
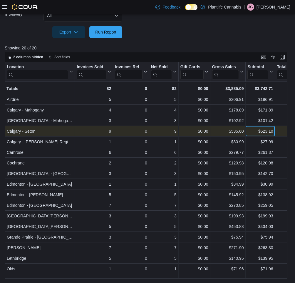
click at [253, 132] on div "$523.10" at bounding box center [260, 130] width 26 height 7
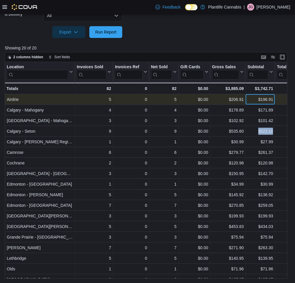
click at [254, 99] on div "$196.91" at bounding box center [260, 99] width 26 height 7
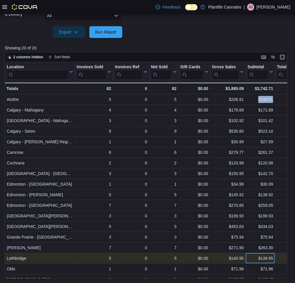
click at [251, 258] on div "$139.95" at bounding box center [260, 257] width 26 height 7
click at [250, 259] on div "$139.95" at bounding box center [260, 257] width 26 height 7
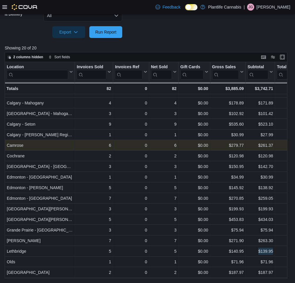
scroll to position [0, 0]
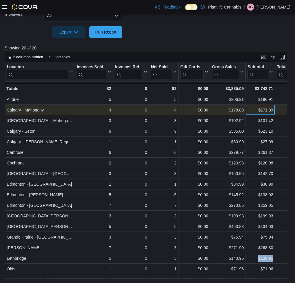
click at [256, 111] on div "$171.89" at bounding box center [260, 109] width 26 height 7
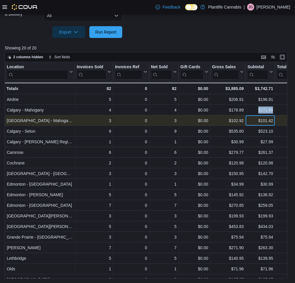
click at [252, 121] on div "$101.42" at bounding box center [260, 120] width 26 height 7
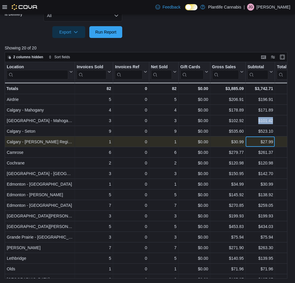
click at [259, 145] on div "$27.99" at bounding box center [260, 141] width 26 height 7
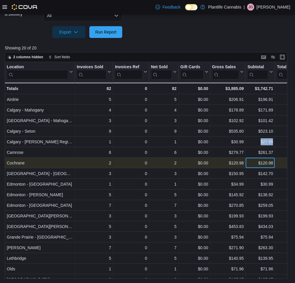
click at [252, 165] on div "$120.98" at bounding box center [260, 162] width 26 height 7
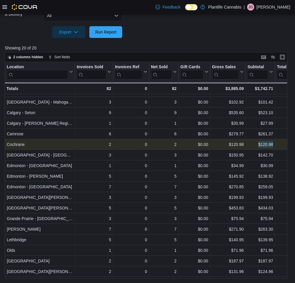
scroll to position [27, 0]
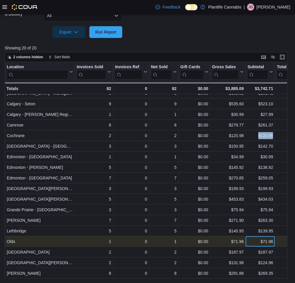
click at [261, 242] on div "$71.96" at bounding box center [260, 241] width 26 height 7
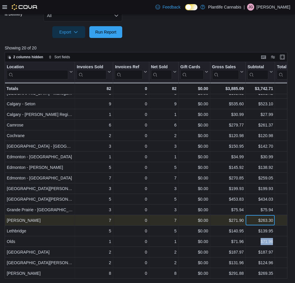
click at [253, 219] on div "$263.30" at bounding box center [260, 220] width 26 height 7
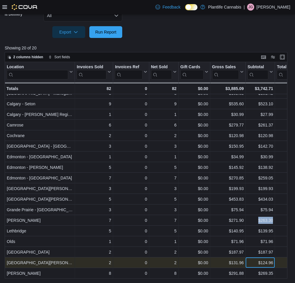
click at [258, 265] on div "$124.96" at bounding box center [260, 262] width 26 height 7
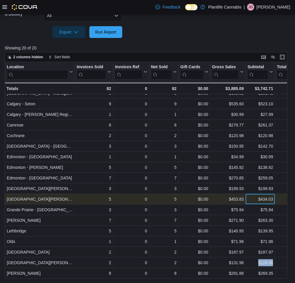
click at [261, 200] on div "$434.03" at bounding box center [260, 198] width 26 height 7
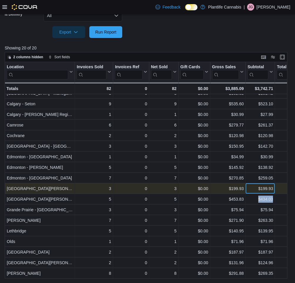
click at [255, 191] on div "$199.93" at bounding box center [260, 188] width 26 height 7
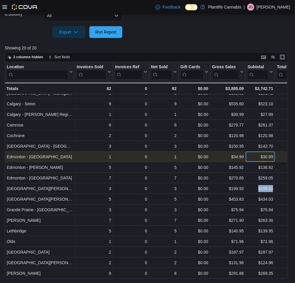
click at [260, 159] on div "$30.99" at bounding box center [260, 156] width 26 height 7
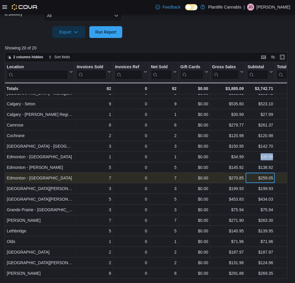
click at [251, 180] on div "$259.05" at bounding box center [260, 177] width 26 height 7
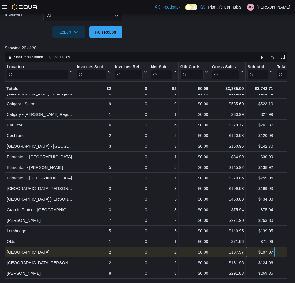
click at [255, 252] on div "$187.97" at bounding box center [260, 251] width 26 height 7
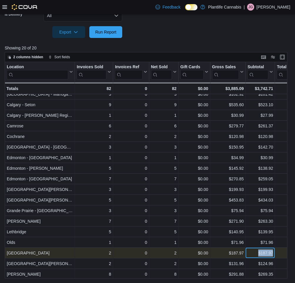
scroll to position [27, 0]
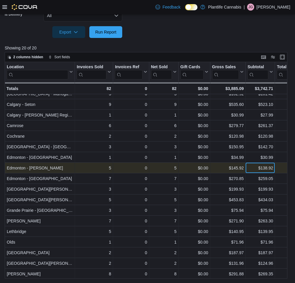
click at [252, 169] on div "$138.92" at bounding box center [260, 167] width 26 height 7
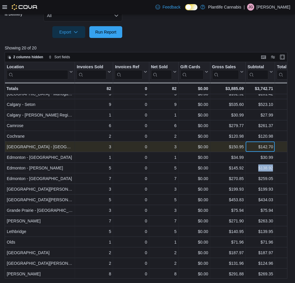
click at [256, 146] on div "$142.70" at bounding box center [260, 146] width 26 height 7
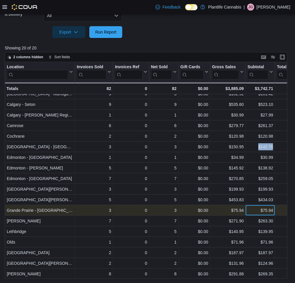
click at [257, 210] on div "$75.94" at bounding box center [260, 210] width 26 height 7
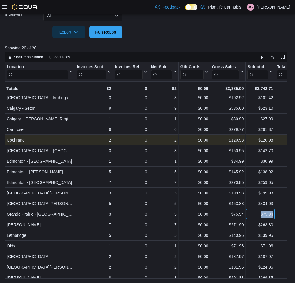
scroll to position [25, 0]
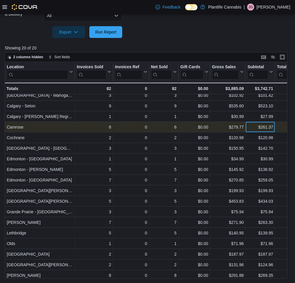
click at [256, 127] on div "$261.37" at bounding box center [260, 126] width 26 height 7
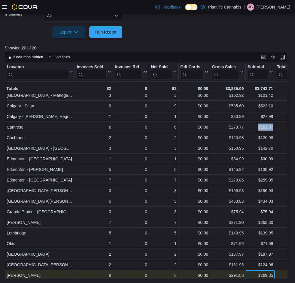
click at [263, 276] on div "Location Click to view column header actions Invoices Sold Click to view column…" at bounding box center [146, 170] width 283 height 216
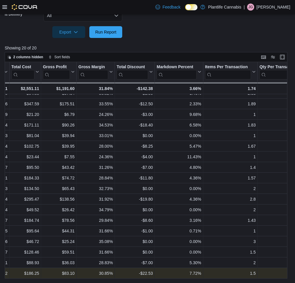
scroll to position [27, 0]
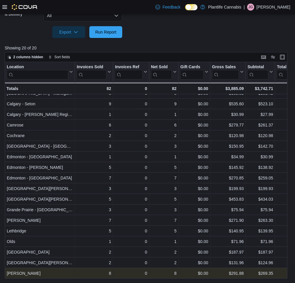
click at [253, 273] on div "$269.35" at bounding box center [260, 272] width 26 height 7
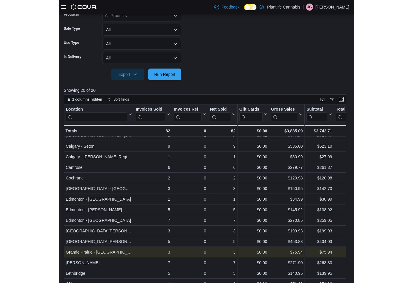
scroll to position [159, 0]
